Goal: Information Seeking & Learning: Learn about a topic

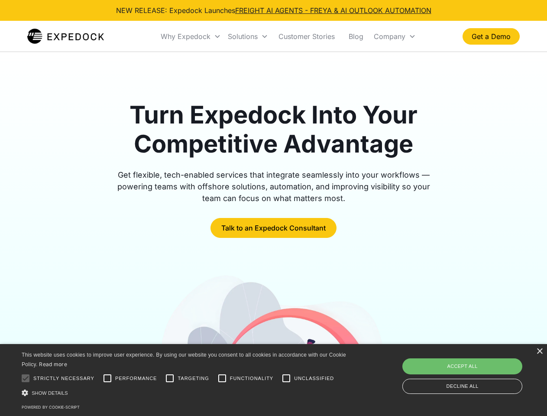
click at [191, 36] on div "Why Expedock" at bounding box center [186, 36] width 50 height 9
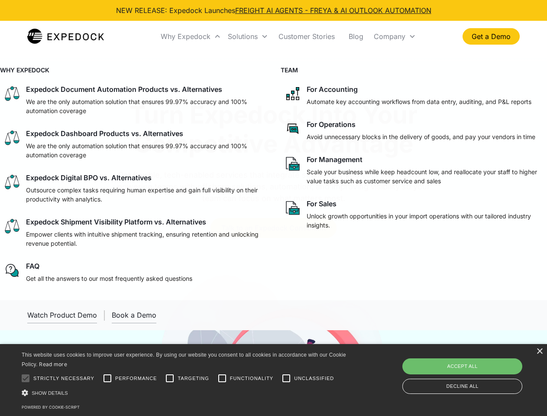
click at [248, 36] on div "Solutions" at bounding box center [243, 36] width 30 height 9
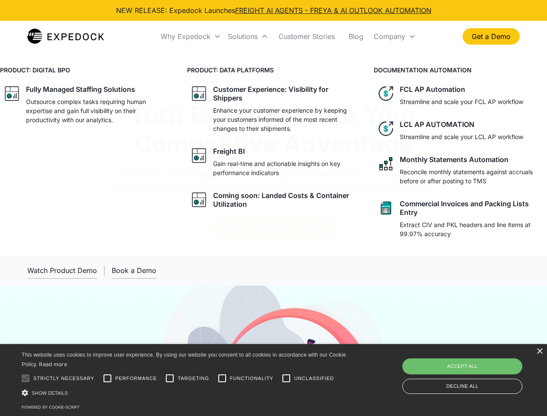
click at [395, 36] on div "Company" at bounding box center [390, 36] width 32 height 9
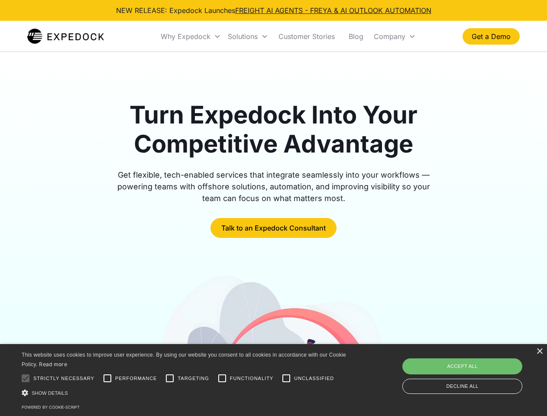
click at [26, 378] on div at bounding box center [25, 378] width 17 height 17
click at [108, 378] on input "Performance" at bounding box center [107, 378] width 17 height 17
checkbox input "true"
click at [170, 378] on input "Targeting" at bounding box center [169, 378] width 17 height 17
checkbox input "true"
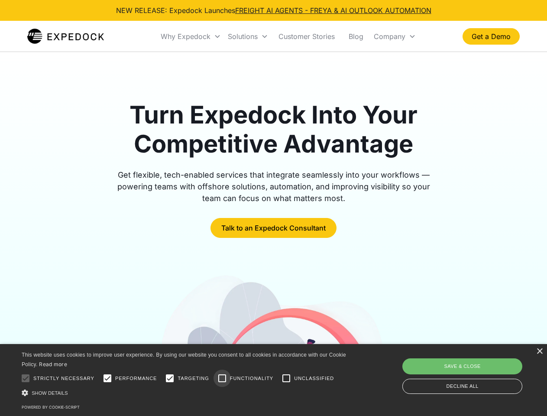
click at [222, 378] on input "Functionality" at bounding box center [222, 378] width 17 height 17
checkbox input "true"
click at [287, 378] on input "Unclassified" at bounding box center [286, 378] width 17 height 17
checkbox input "true"
click at [186, 393] on div "Show details Hide details" at bounding box center [186, 392] width 328 height 9
